Goal: Transaction & Acquisition: Purchase product/service

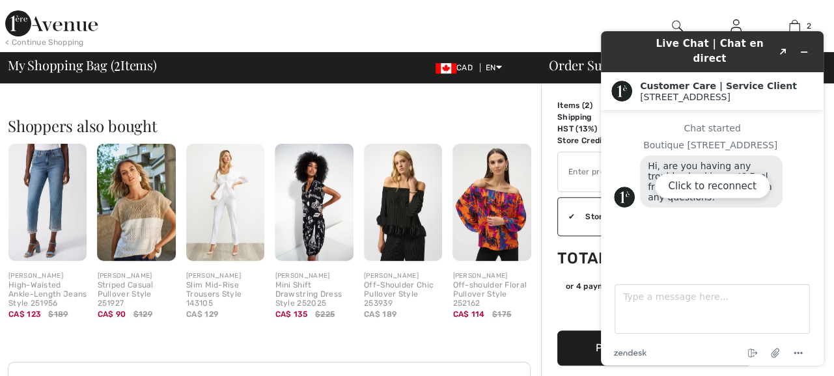
click at [800, 49] on div "Click to reconnect" at bounding box center [712, 198] width 223 height 335
click at [801, 47] on div "Click to reconnect" at bounding box center [712, 198] width 223 height 335
click at [801, 44] on div "Click to reconnect" at bounding box center [712, 198] width 223 height 335
click at [530, 100] on div "Shoppers also bought Quick view JOSEPH RIBKOFF High-Waisted Ankle-Length Jeans …" at bounding box center [274, 209] width 533 height 244
click at [802, 45] on div "Click to reconnect" at bounding box center [712, 198] width 223 height 335
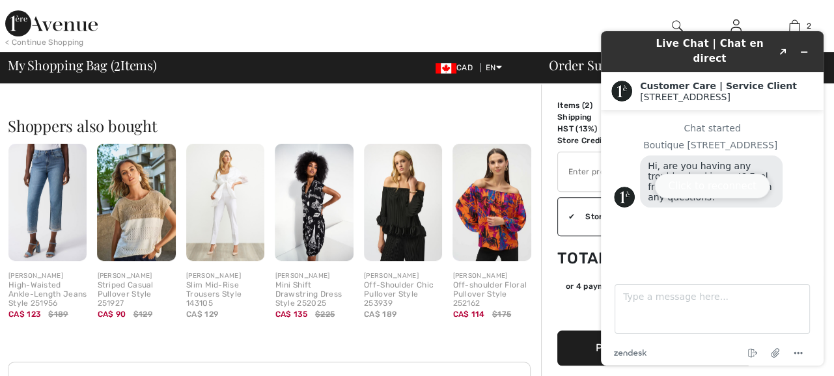
click at [698, 185] on button "Click to reconnect" at bounding box center [711, 186] width 115 height 25
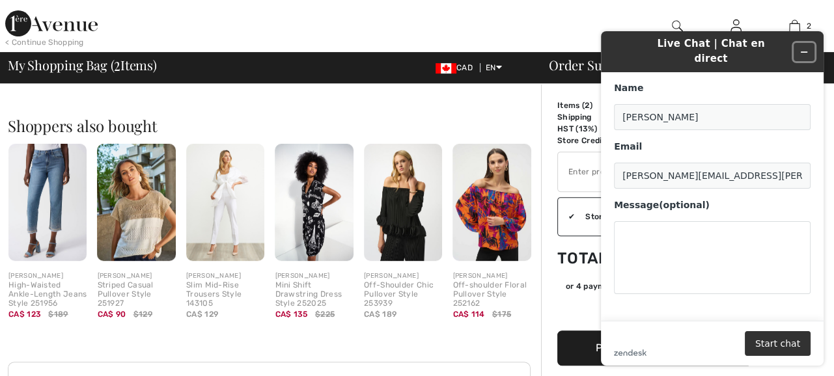
click at [802, 48] on icon "Minimize widget" at bounding box center [803, 52] width 9 height 9
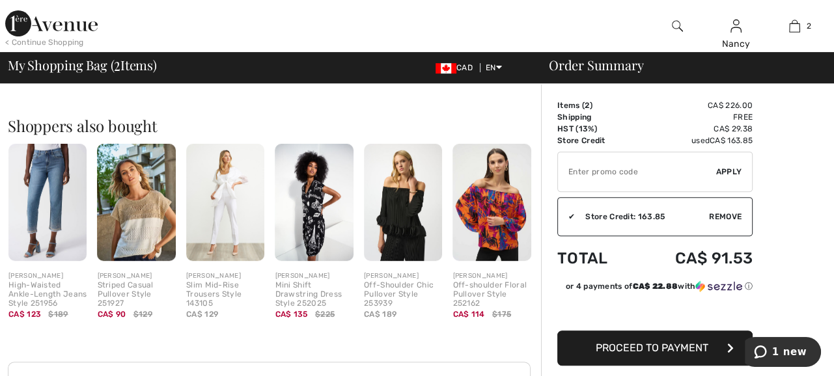
click at [653, 344] on span "Proceed to Payment" at bounding box center [652, 348] width 113 height 12
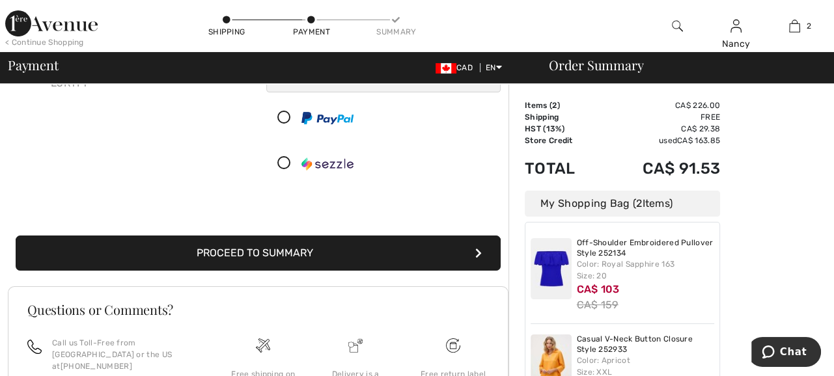
scroll to position [177, 0]
click at [284, 262] on button "Proceed to Summary" at bounding box center [258, 253] width 485 height 35
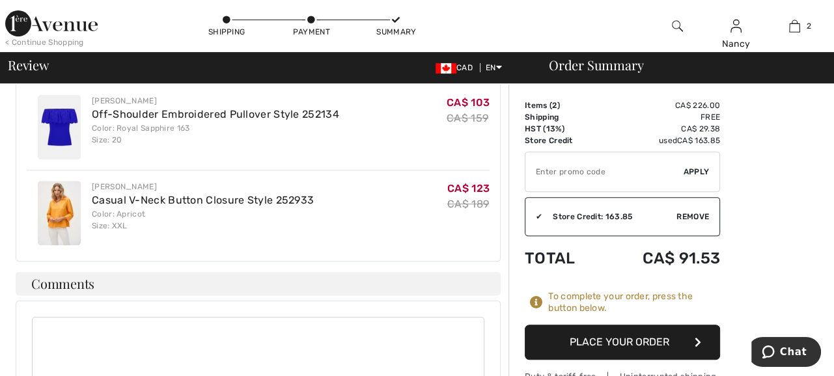
scroll to position [420, 0]
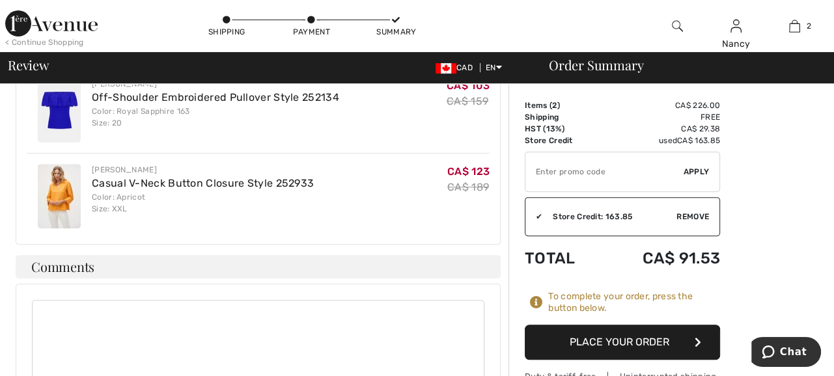
click at [617, 340] on button "Place Your Order" at bounding box center [622, 342] width 195 height 35
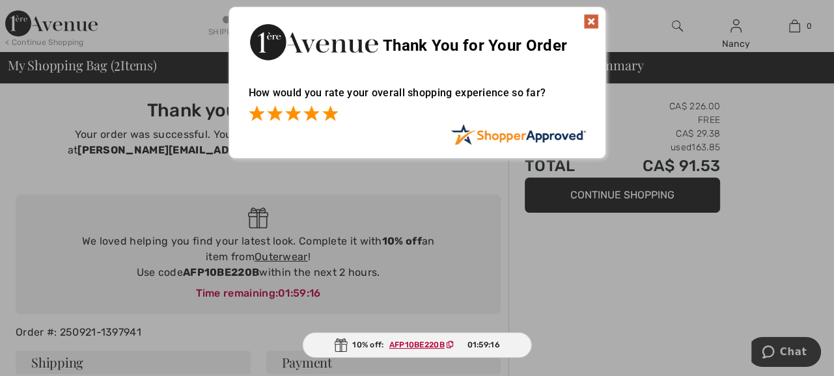
click at [329, 115] on span at bounding box center [330, 113] width 16 height 16
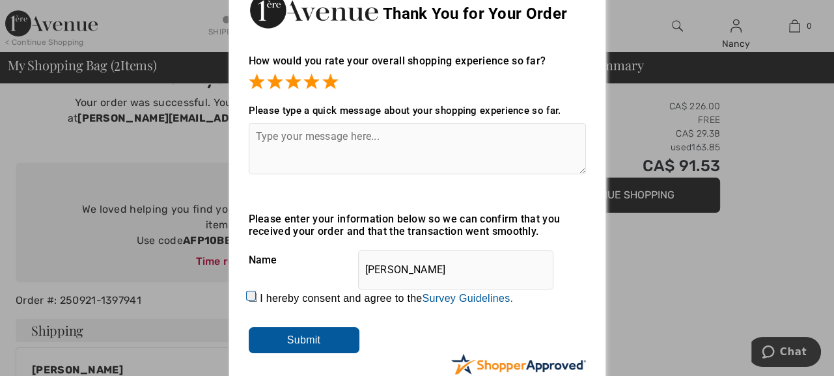
scroll to position [59, 0]
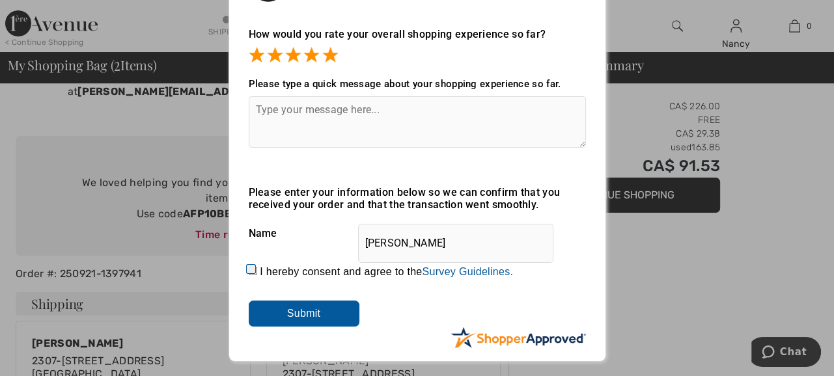
click at [249, 269] on input "I hereby consent and agree to the By submitting a review, you grant permission …" at bounding box center [253, 271] width 8 height 8
checkbox input "true"
click at [314, 312] on input "Submit" at bounding box center [304, 314] width 111 height 26
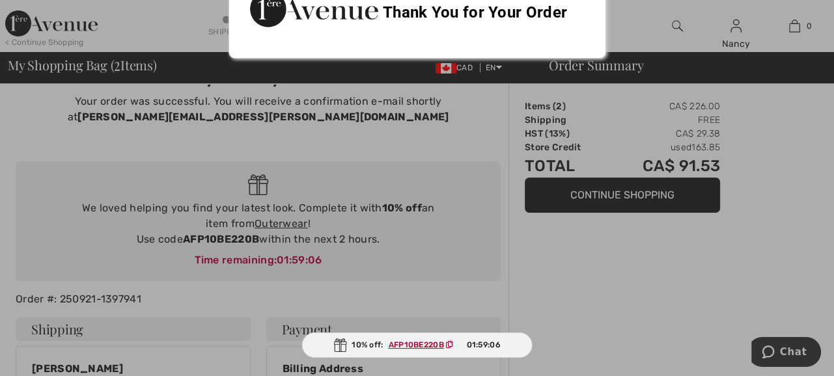
scroll to position [0, 0]
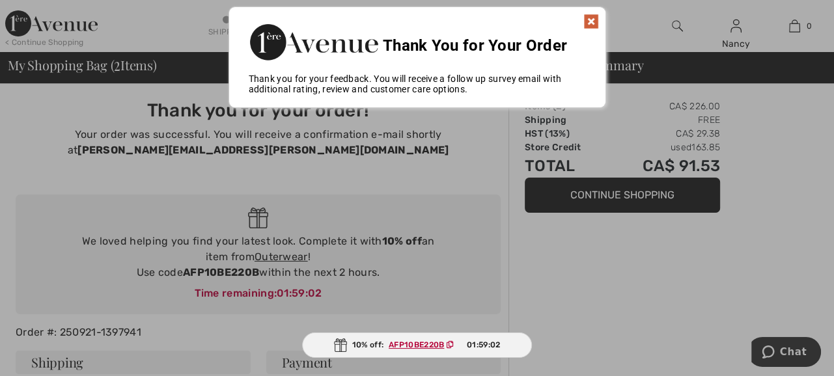
click at [588, 20] on img at bounding box center [591, 22] width 16 height 16
